Goal: Find contact information: Obtain details needed to contact an individual or organization

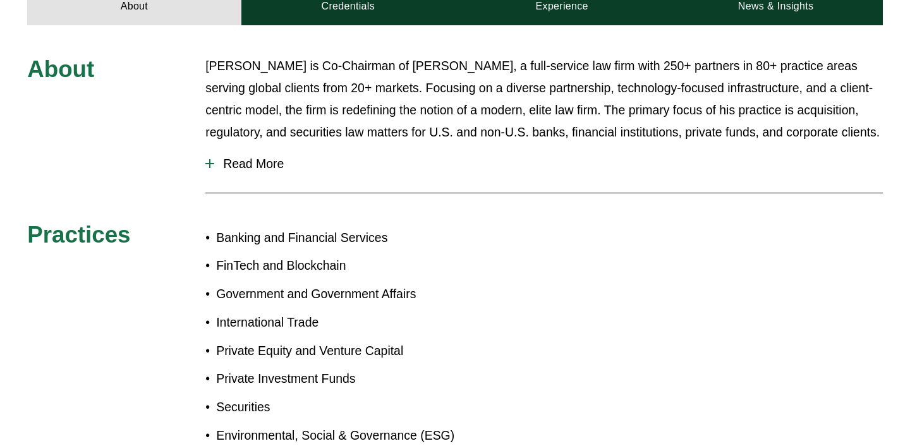
scroll to position [414, 0]
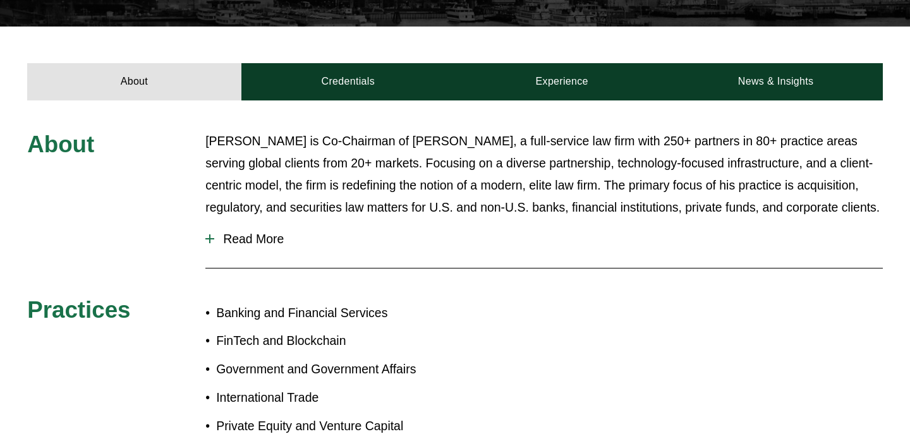
click at [273, 130] on p "Michael Pierson is Co-Chairman of Pierson Ferdinand, a full-service law firm wi…" at bounding box center [543, 174] width 677 height 88
copy p "Pierson"
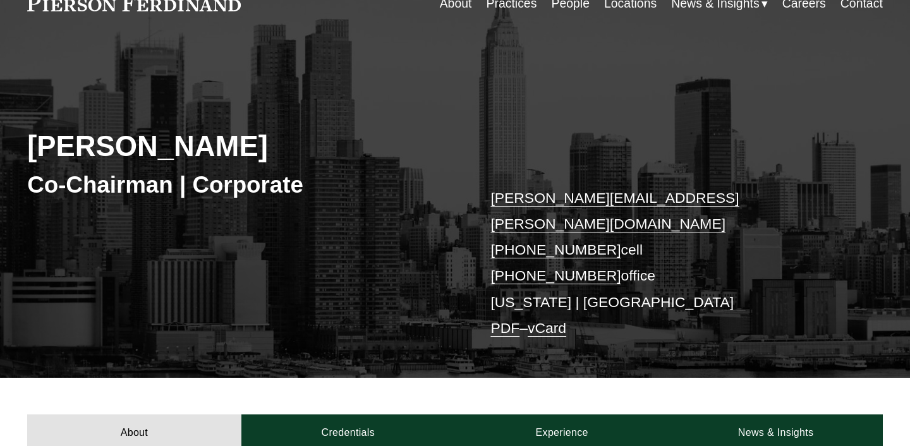
scroll to position [69, 0]
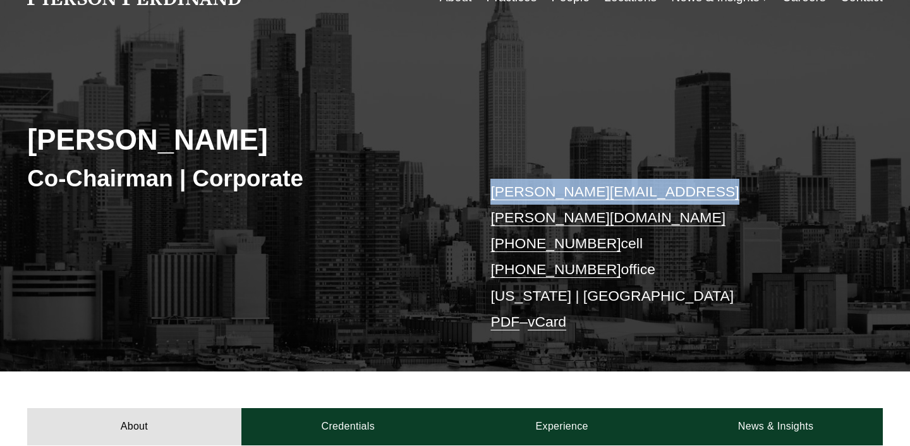
drag, startPoint x: 470, startPoint y: 183, endPoint x: 717, endPoint y: 196, distance: 246.8
click at [717, 196] on div "Michael Pierson Co-Chairman | Corporate michael.pierson@pierferd.com +1.202.445…" at bounding box center [455, 211] width 910 height 322
copy div "michael.pierson@pierferd.com"
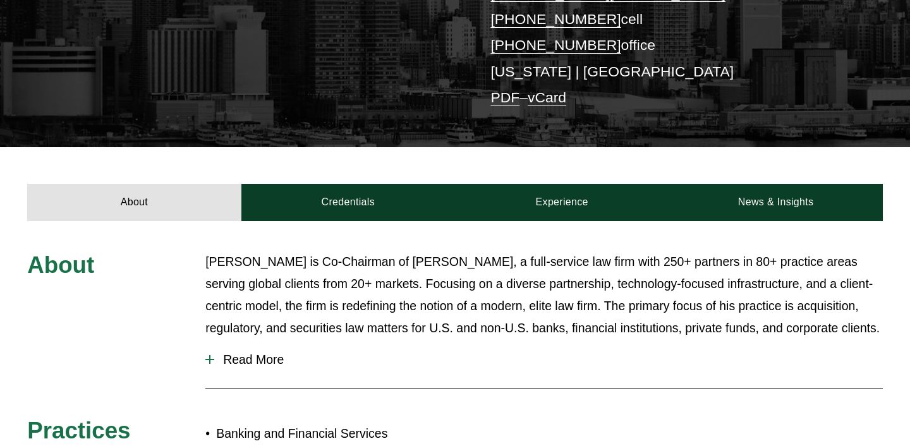
scroll to position [497, 0]
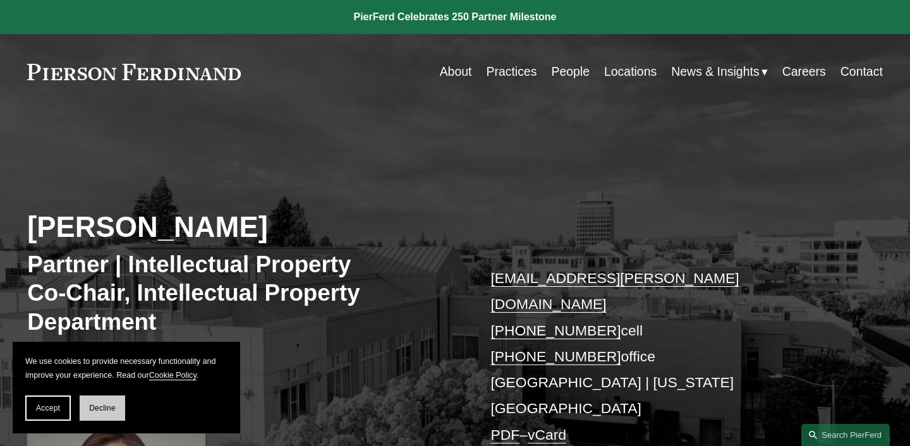
click at [108, 402] on button "Decline" at bounding box center [103, 408] width 46 height 25
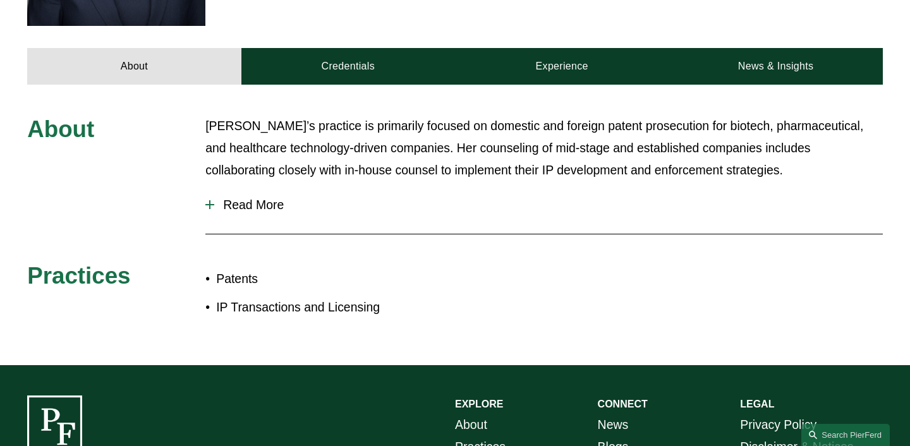
scroll to position [684, 0]
